Goal: Browse casually: Explore the website without a specific task or goal

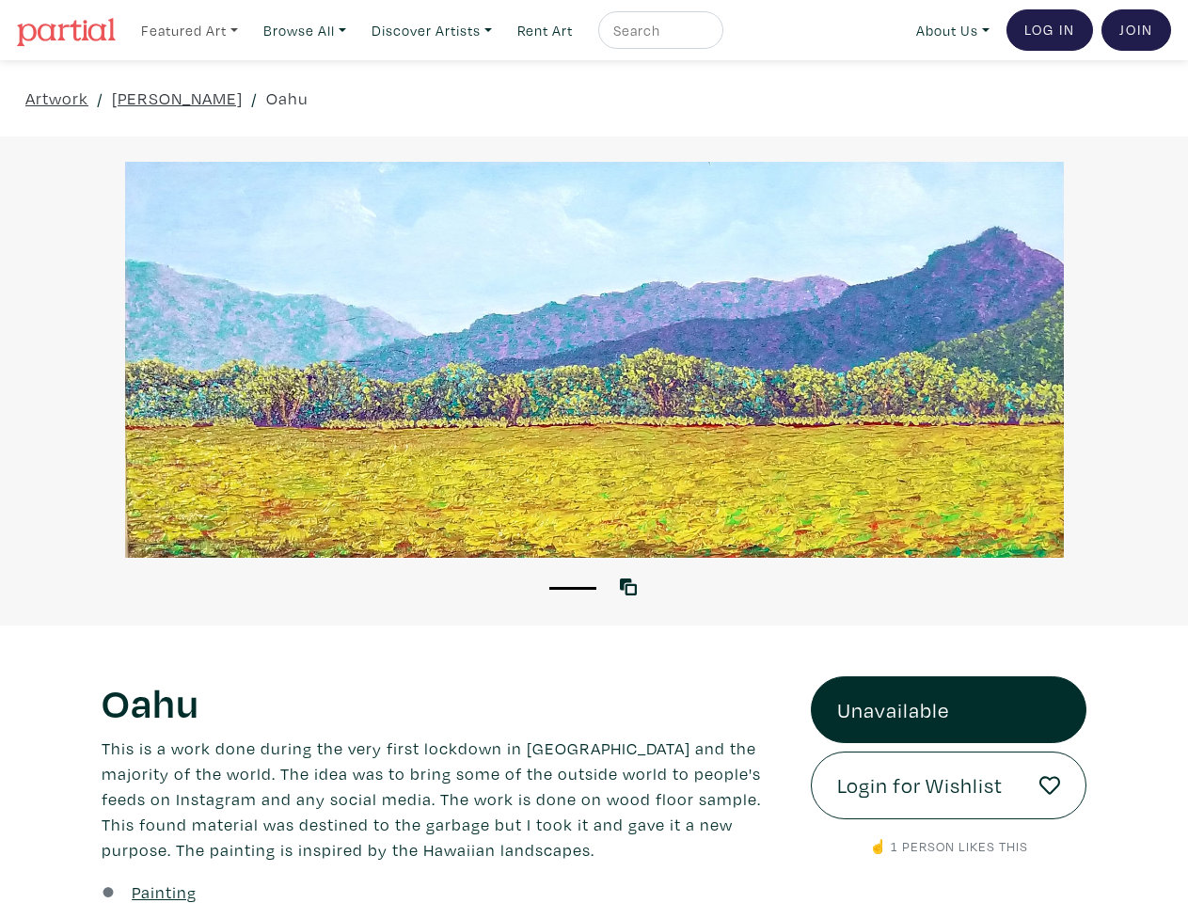
click at [191, 29] on link "Featured Art" at bounding box center [190, 30] width 114 height 39
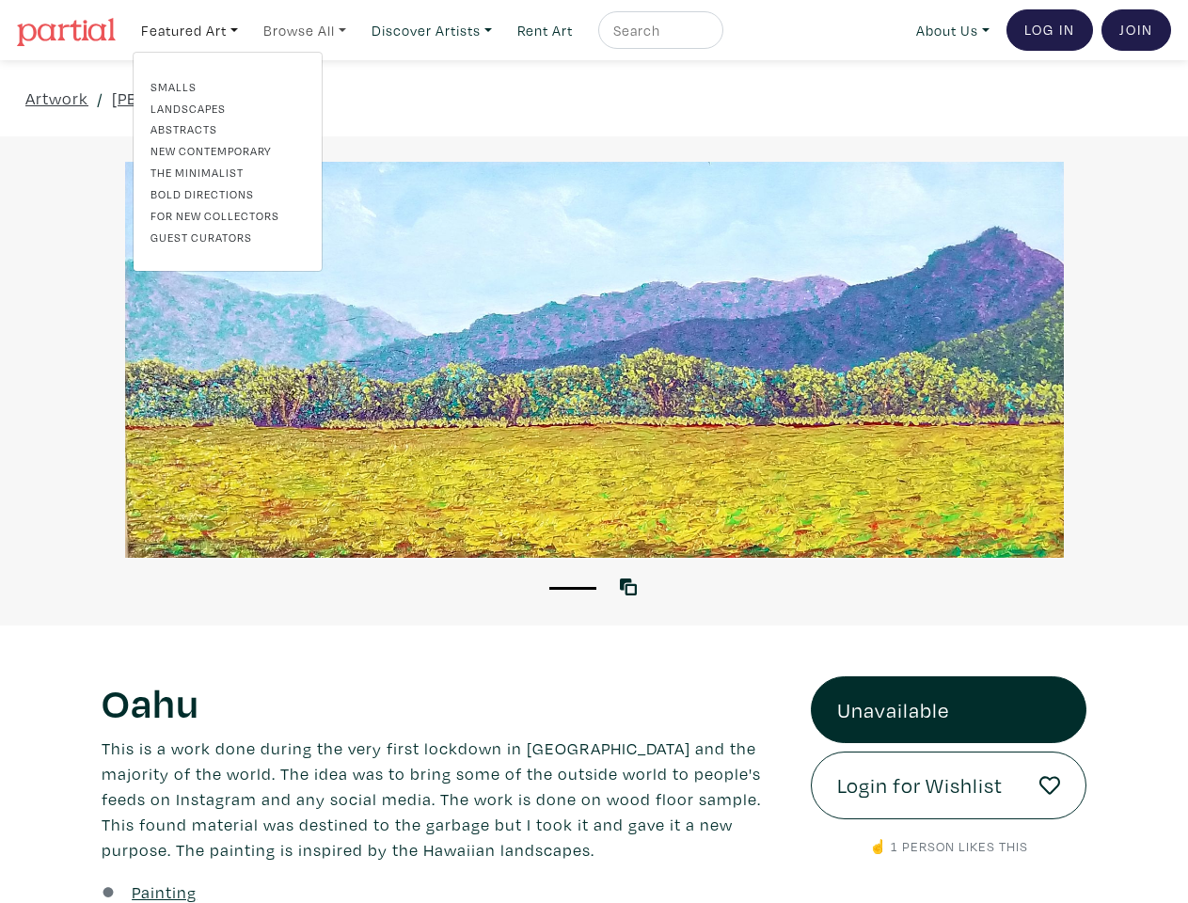
click at [246, 29] on link "Browse All" at bounding box center [190, 30] width 114 height 39
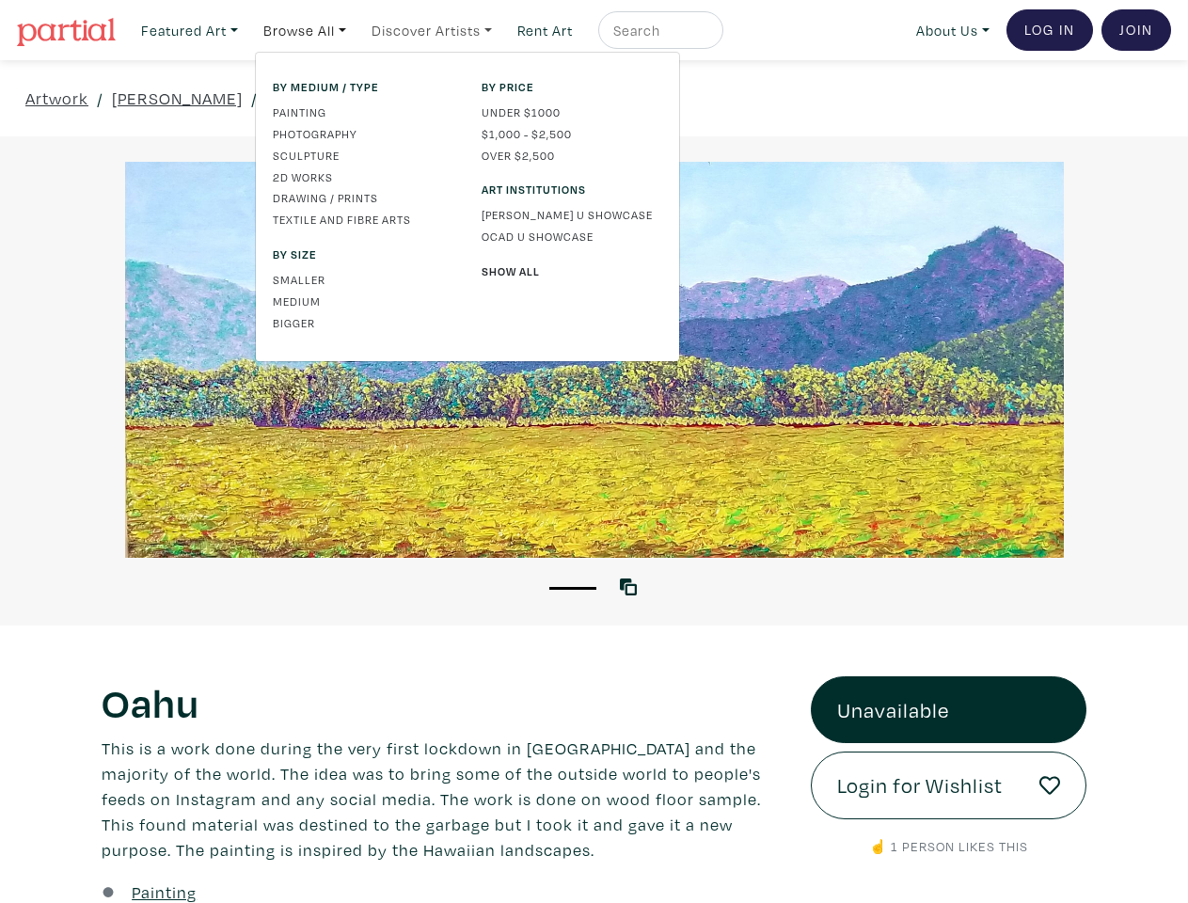
click at [246, 29] on link "Discover Artists" at bounding box center [190, 30] width 114 height 39
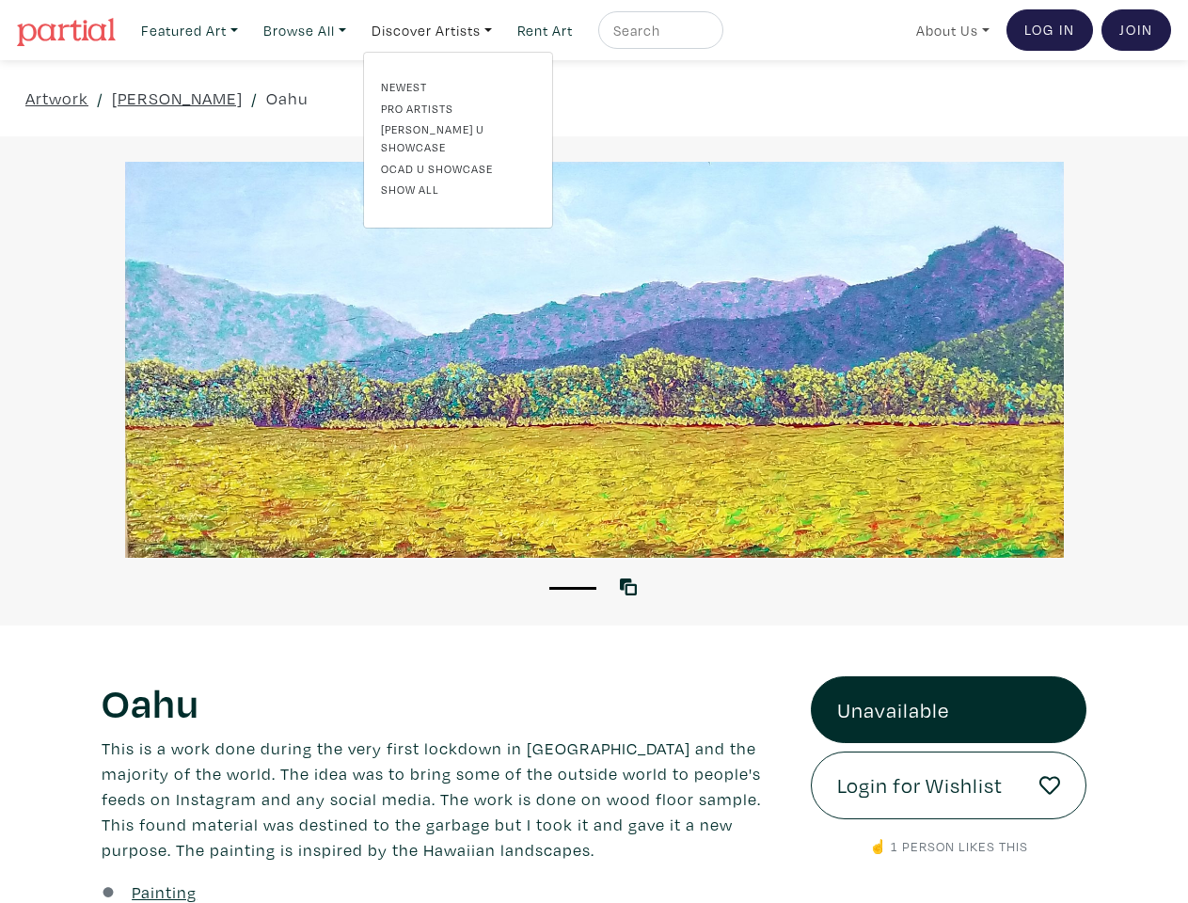
click at [949, 29] on link "About Us" at bounding box center [952, 30] width 90 height 39
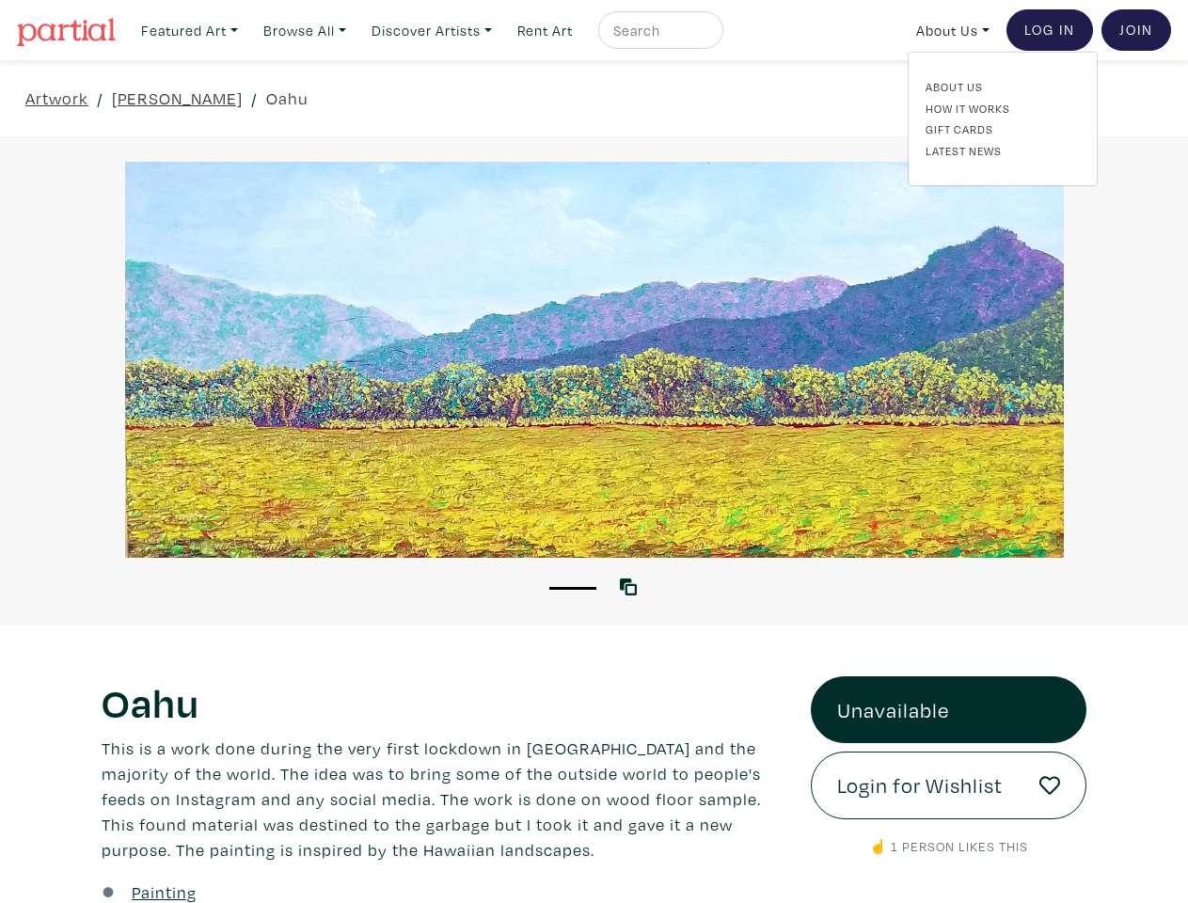
click at [573, 587] on button "1" at bounding box center [572, 588] width 47 height 3
click at [632, 586] on icon at bounding box center [628, 586] width 17 height 17
click at [948, 709] on link "Unavailable" at bounding box center [949, 710] width 276 height 68
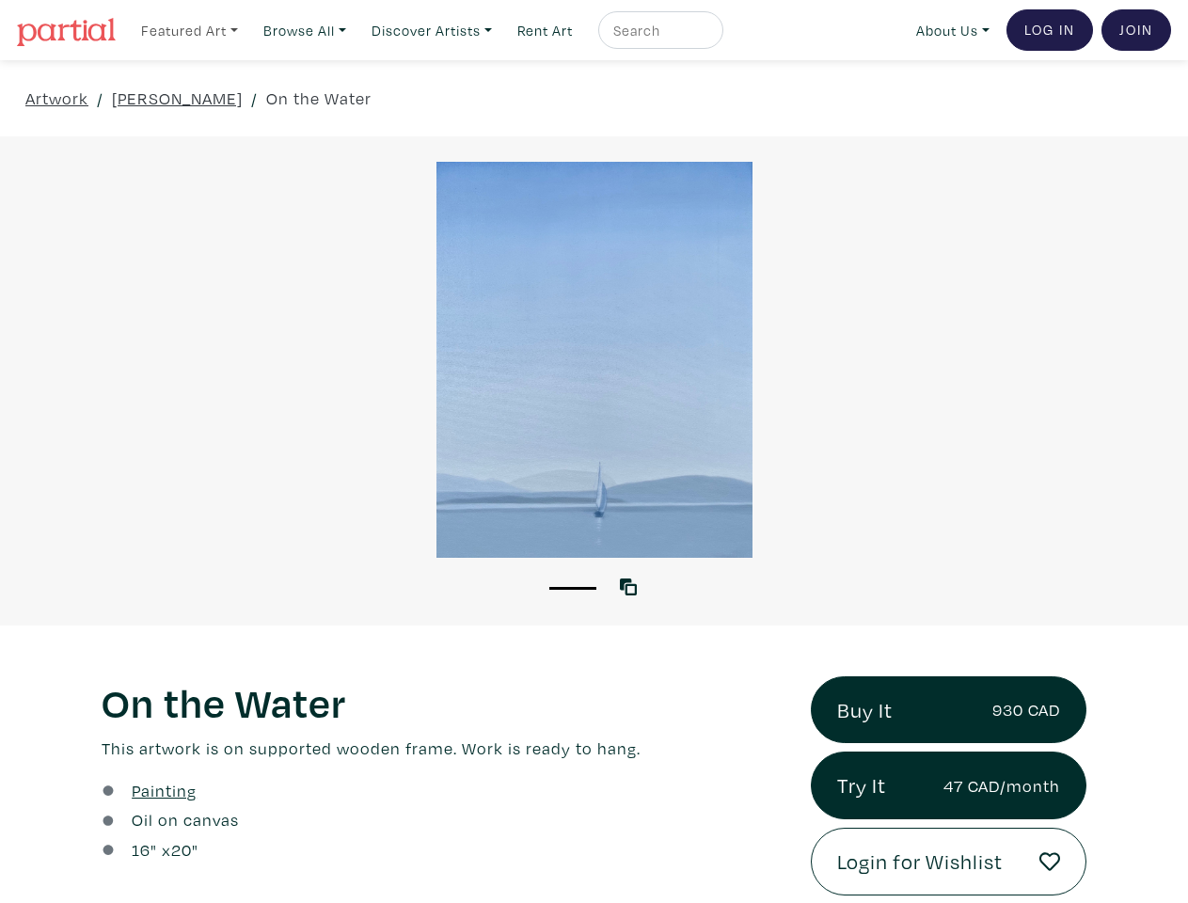
click at [191, 29] on link "Featured Art" at bounding box center [190, 30] width 114 height 39
click at [246, 29] on link "Browse All" at bounding box center [190, 30] width 114 height 39
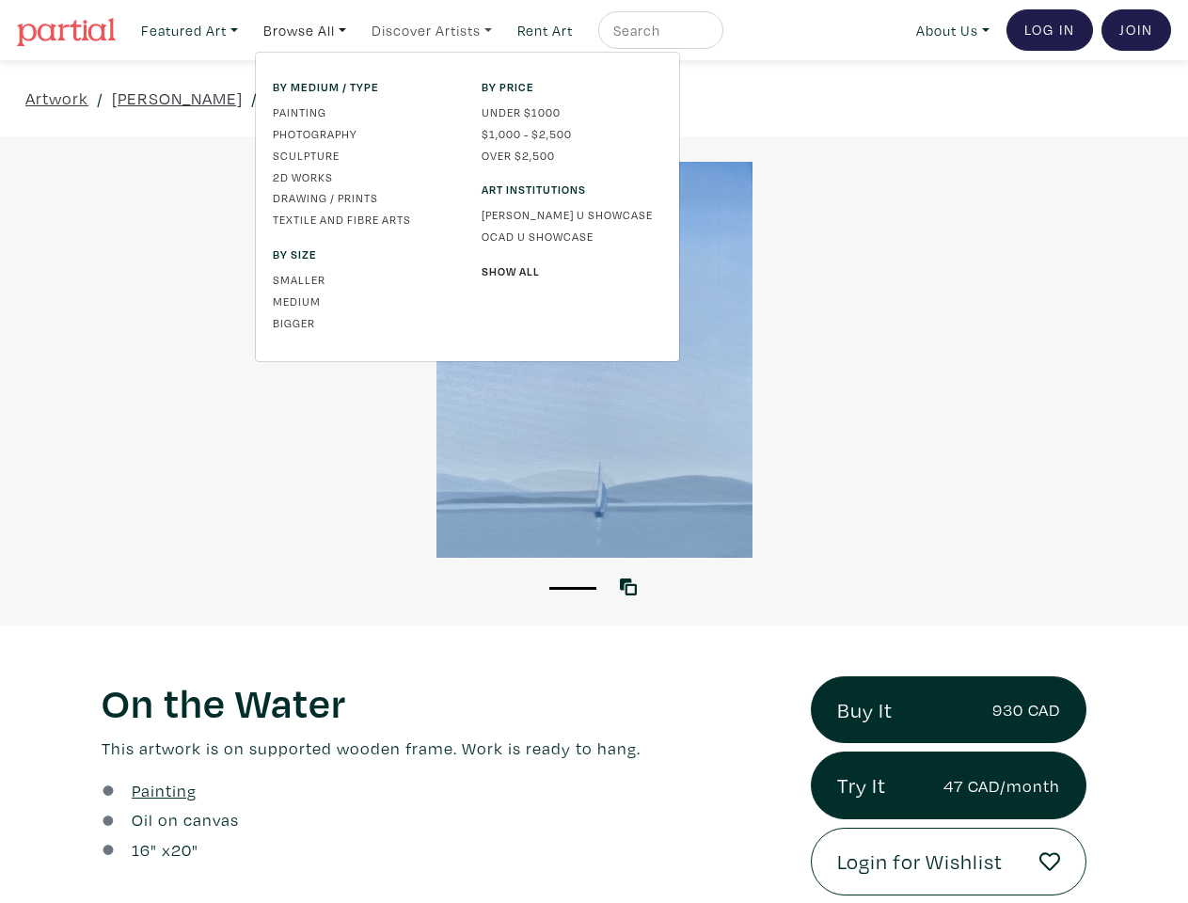
click at [246, 29] on link "Discover Artists" at bounding box center [190, 30] width 114 height 39
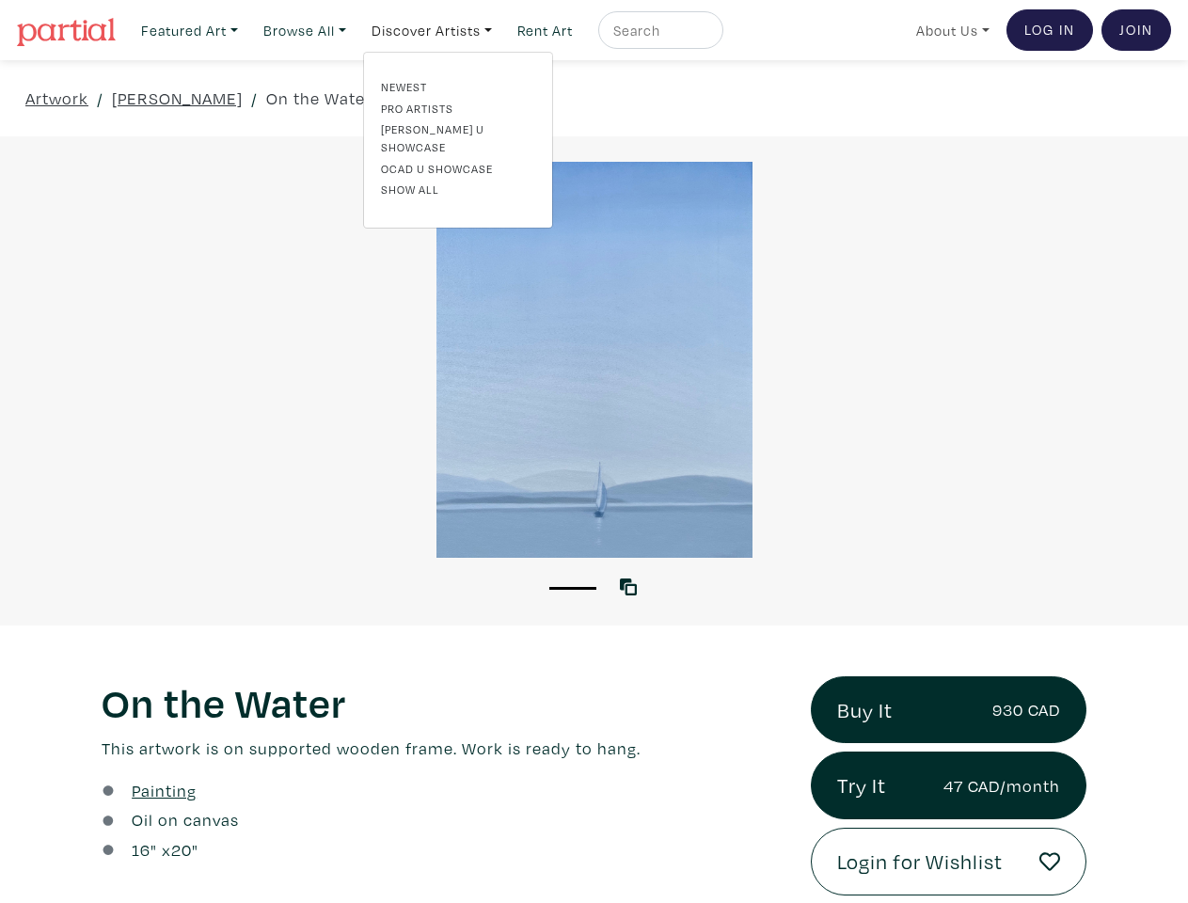
click at [949, 29] on link "About Us" at bounding box center [952, 30] width 90 height 39
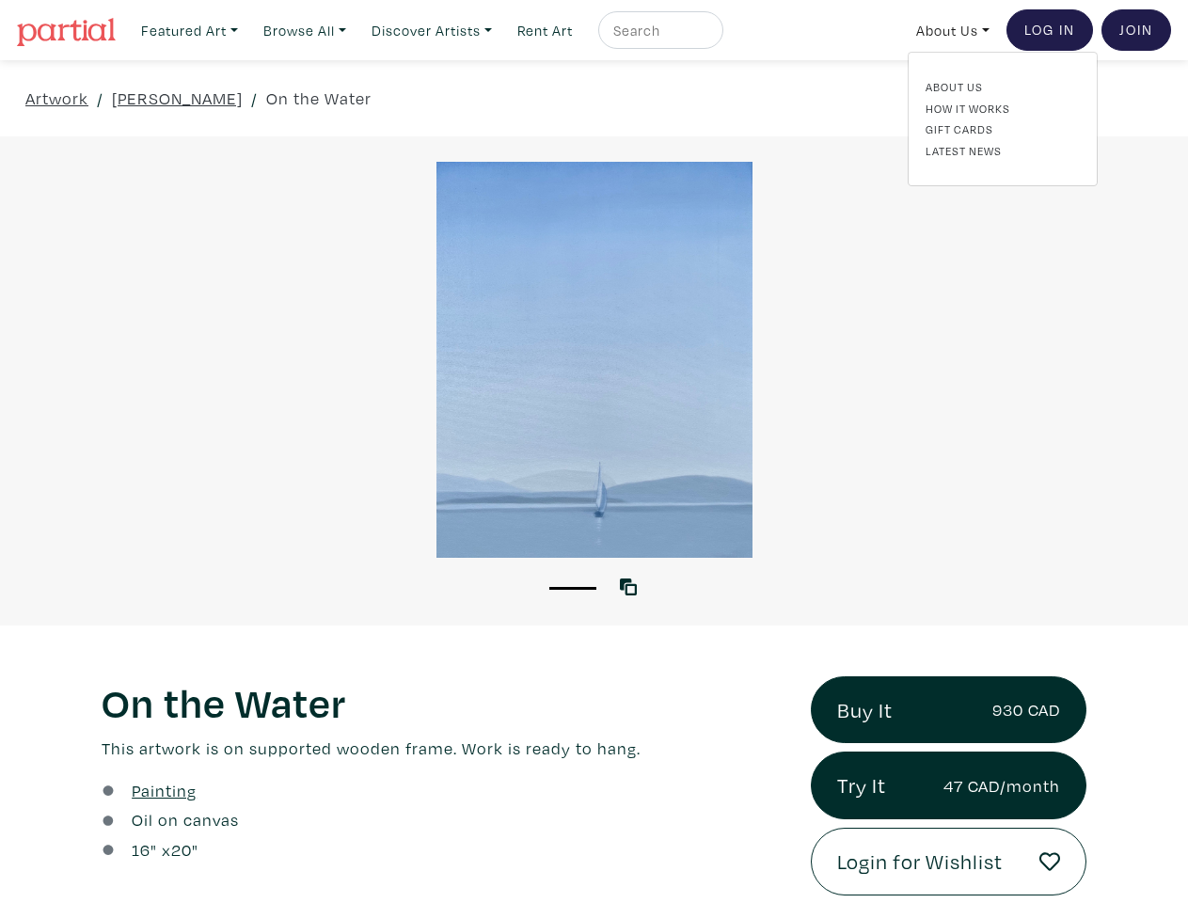
click at [573, 587] on button "1" at bounding box center [572, 588] width 47 height 3
click at [632, 586] on icon at bounding box center [628, 586] width 17 height 17
